Goal: Book appointment/travel/reservation

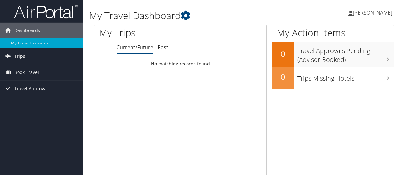
click at [18, 75] on span "Book Travel" at bounding box center [26, 73] width 25 height 16
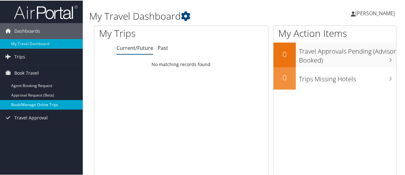
click at [29, 106] on link "Book/Manage Online Trips" at bounding box center [41, 105] width 83 height 10
